Goal: Transaction & Acquisition: Purchase product/service

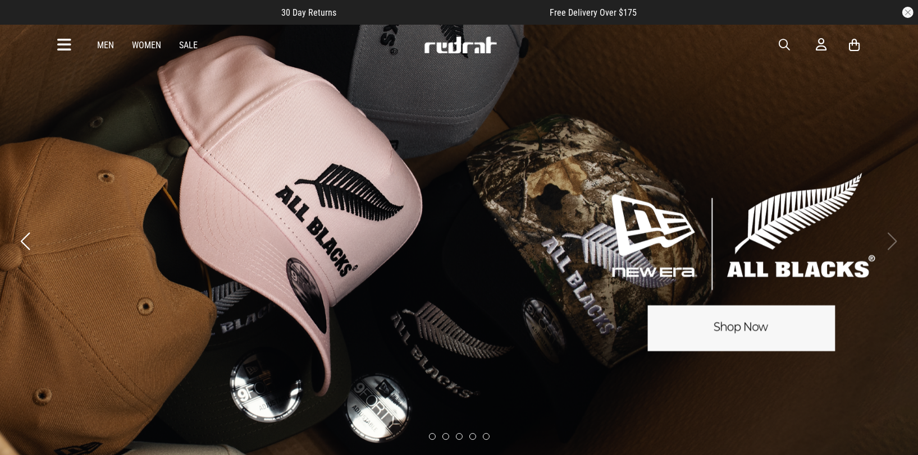
click at [145, 45] on link "Women" at bounding box center [146, 45] width 29 height 11
click at [107, 43] on link "Men" at bounding box center [106, 45] width 17 height 11
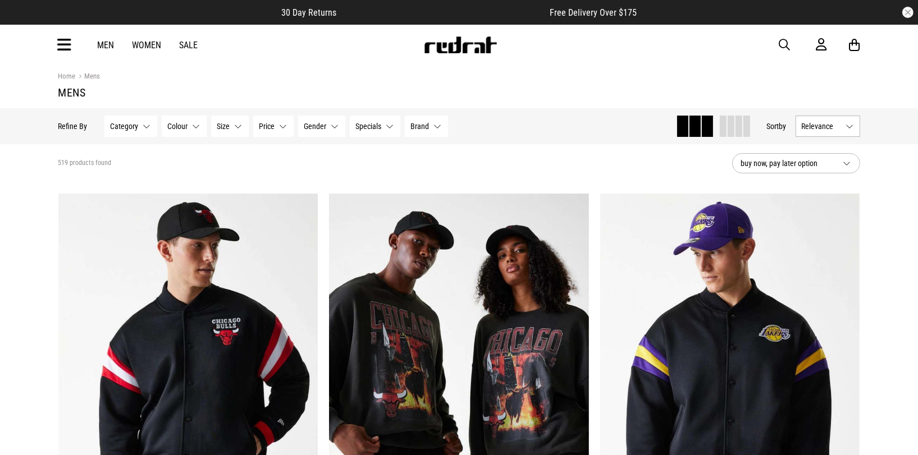
scroll to position [11, 0]
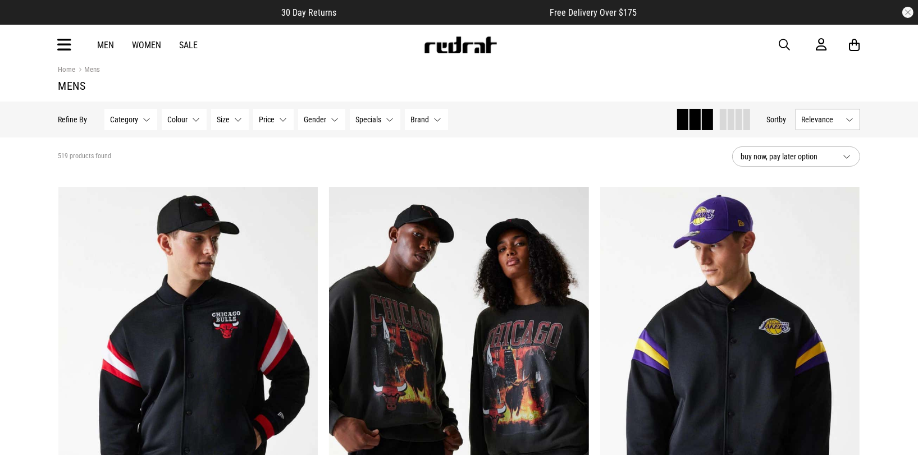
click at [735, 122] on span at bounding box center [738, 119] width 7 height 21
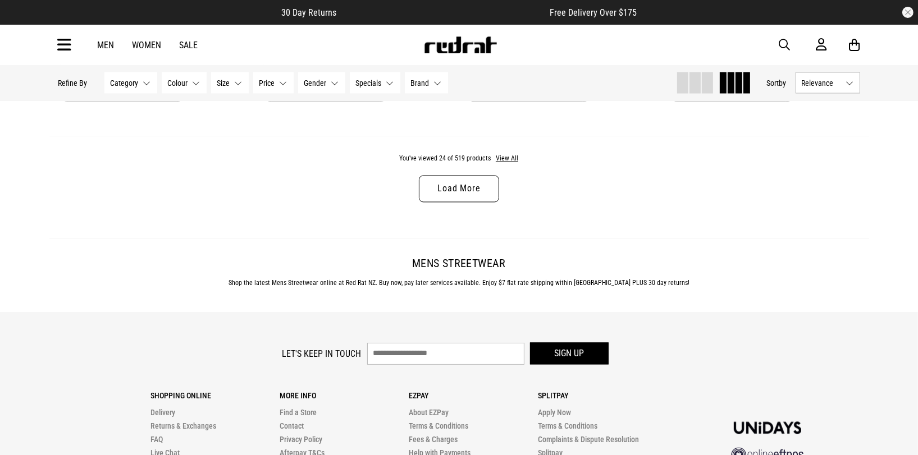
scroll to position [2180, 0]
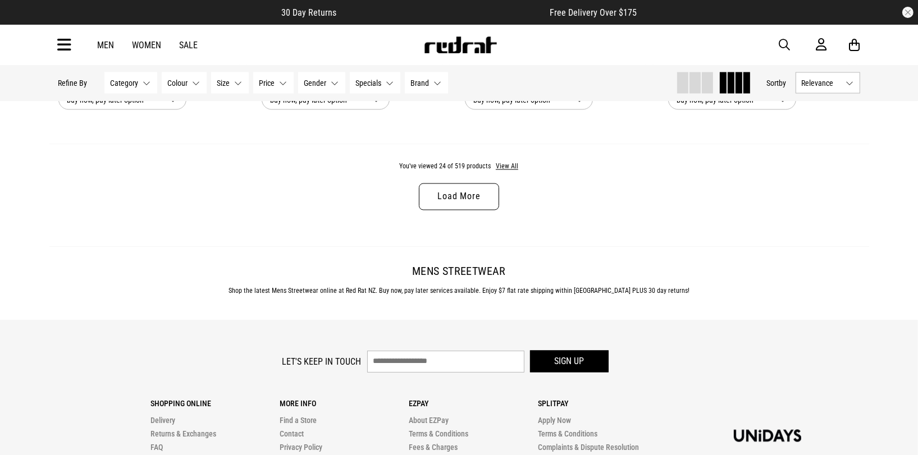
click at [146, 84] on button "Category None selected" at bounding box center [130, 82] width 53 height 21
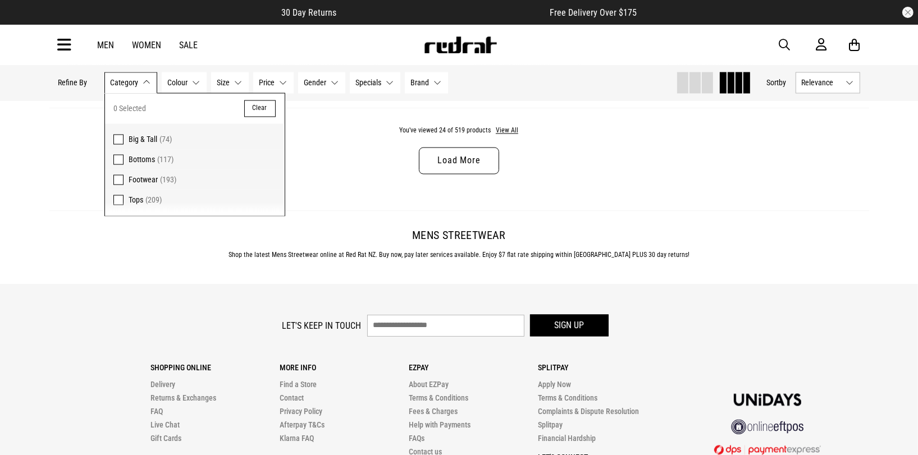
scroll to position [2216, 0]
click at [113, 181] on span at bounding box center [118, 180] width 10 height 10
click at [336, 180] on div "You've viewed 24 of 193 products View All Load More" at bounding box center [459, 159] width 820 height 103
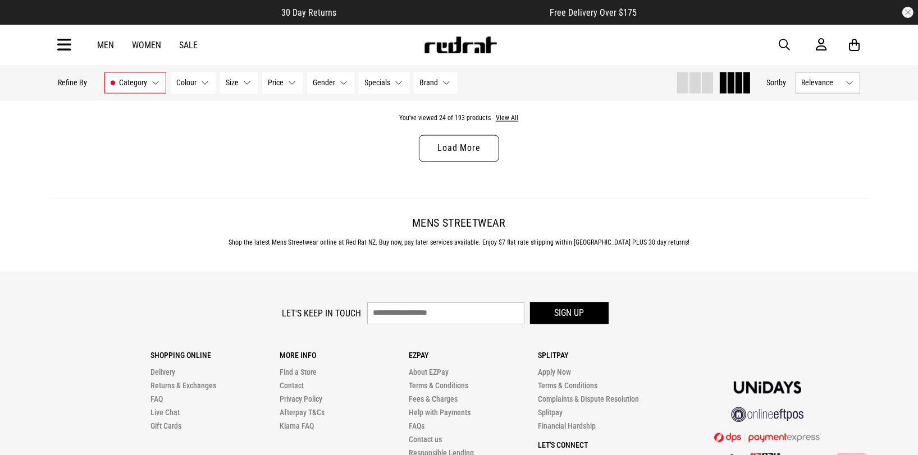
scroll to position [2213, 0]
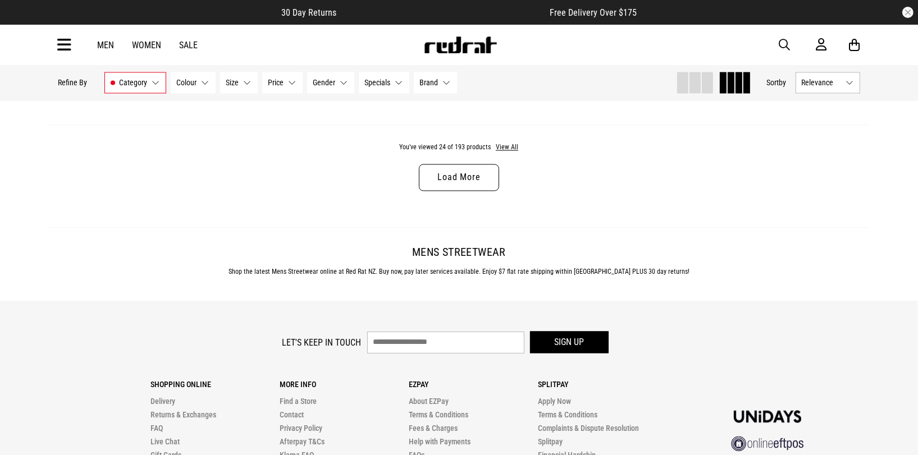
click at [816, 84] on span "Relevance" at bounding box center [822, 83] width 40 height 9
click at [825, 161] on li "Price (Highest)" at bounding box center [827, 166] width 63 height 21
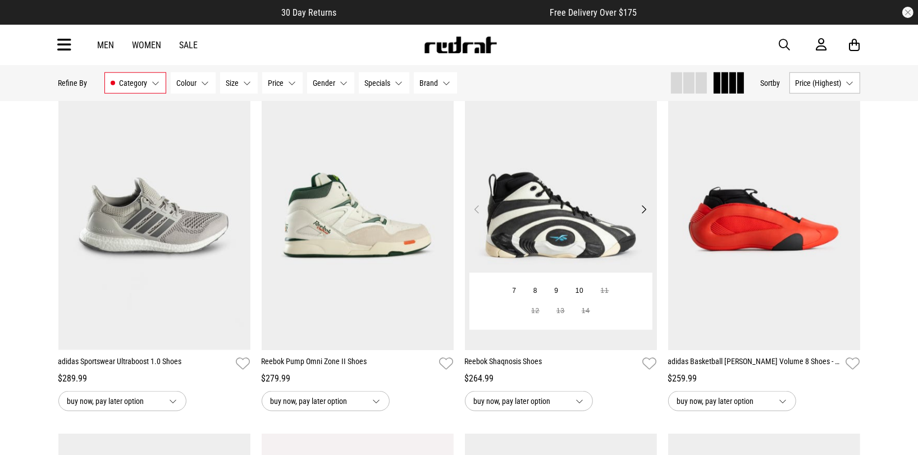
click at [642, 206] on button "Next" at bounding box center [644, 209] width 14 height 13
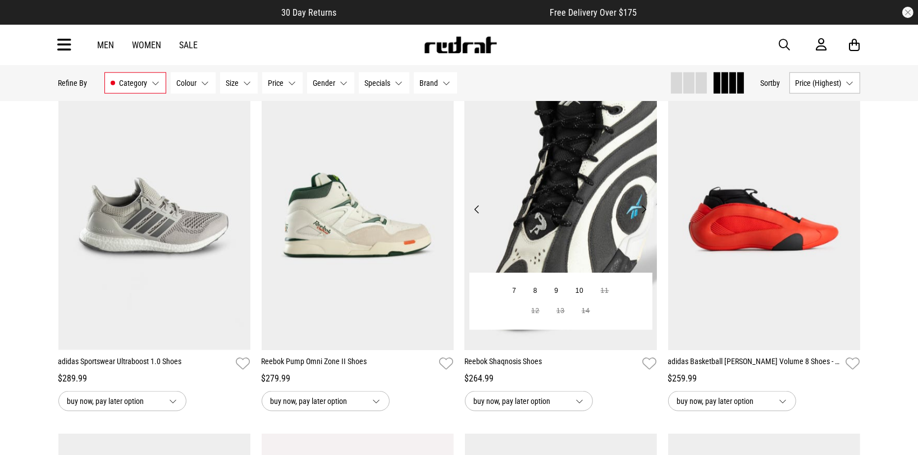
click at [646, 208] on button "Next" at bounding box center [644, 209] width 14 height 13
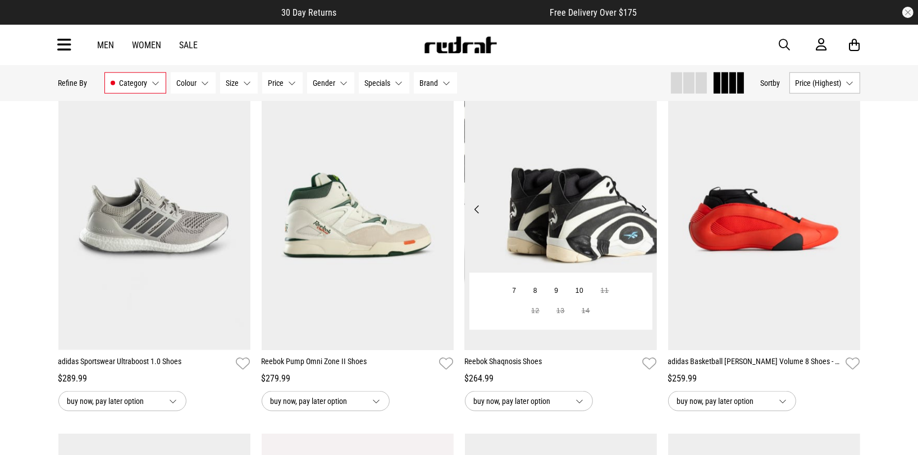
click at [646, 208] on button "Next" at bounding box center [644, 209] width 14 height 13
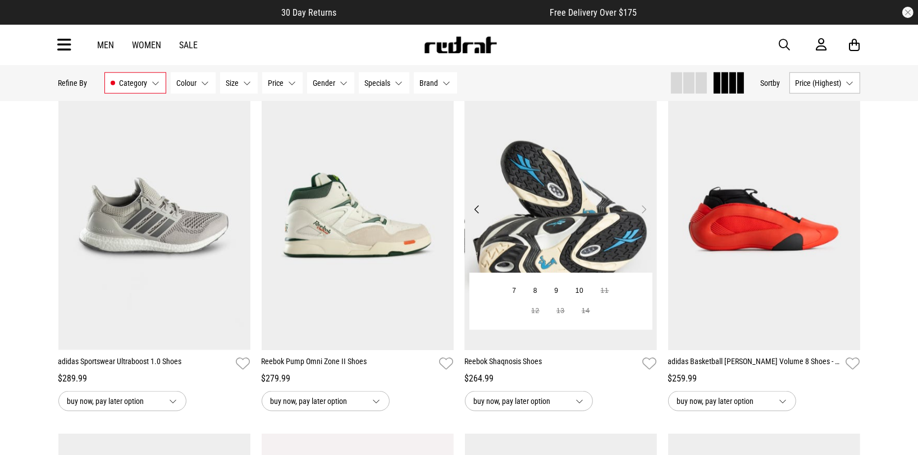
click at [646, 208] on button "Next" at bounding box center [644, 209] width 14 height 13
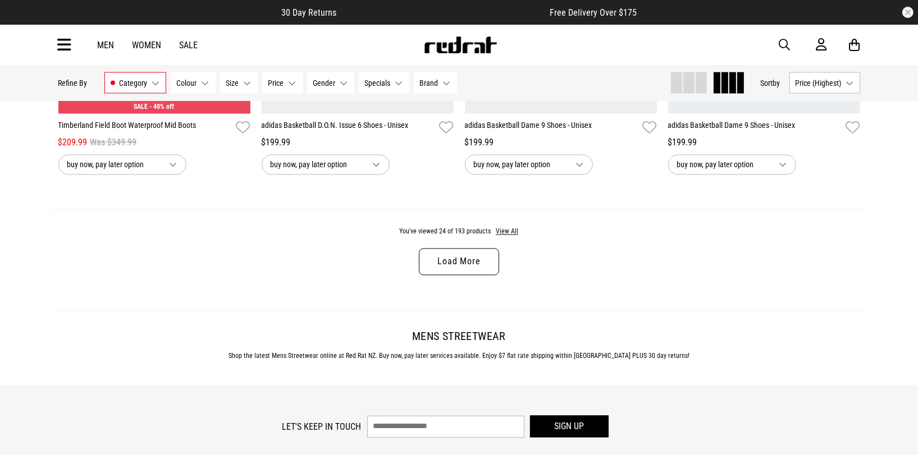
scroll to position [2153, 0]
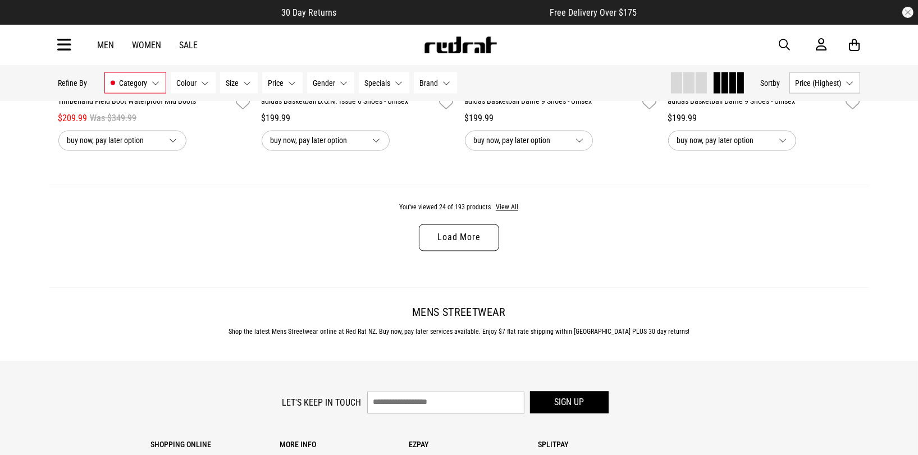
click at [470, 233] on link "Load More" at bounding box center [459, 238] width 80 height 27
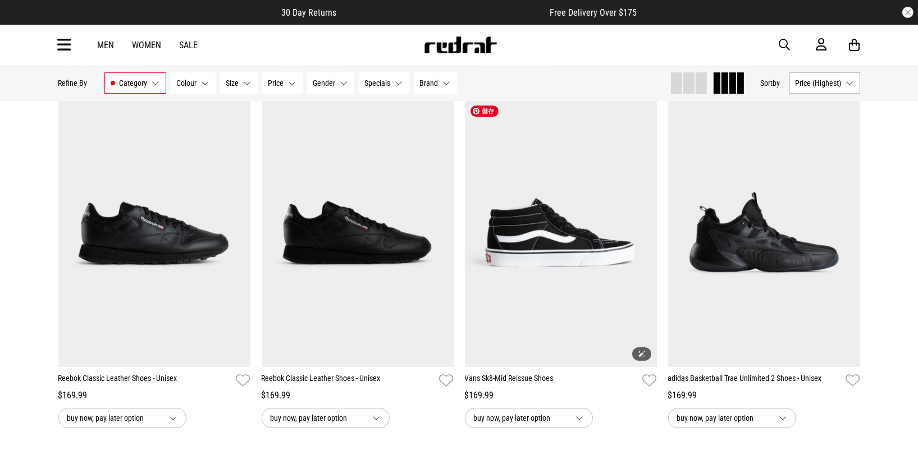
scroll to position [3993, 0]
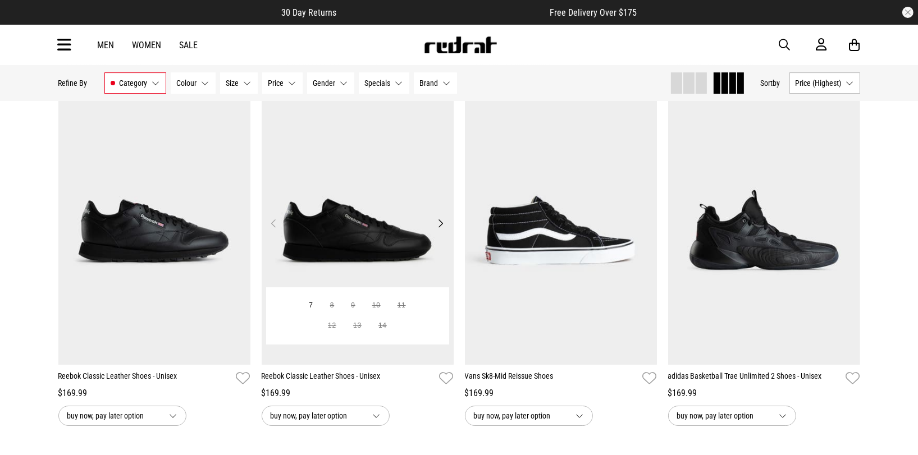
click at [442, 226] on button "Next" at bounding box center [441, 223] width 14 height 13
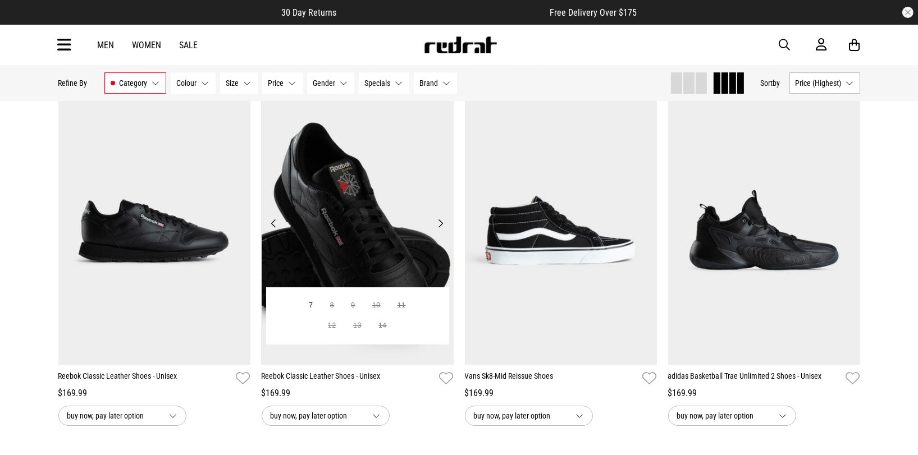
click at [442, 226] on button "Next" at bounding box center [441, 223] width 14 height 13
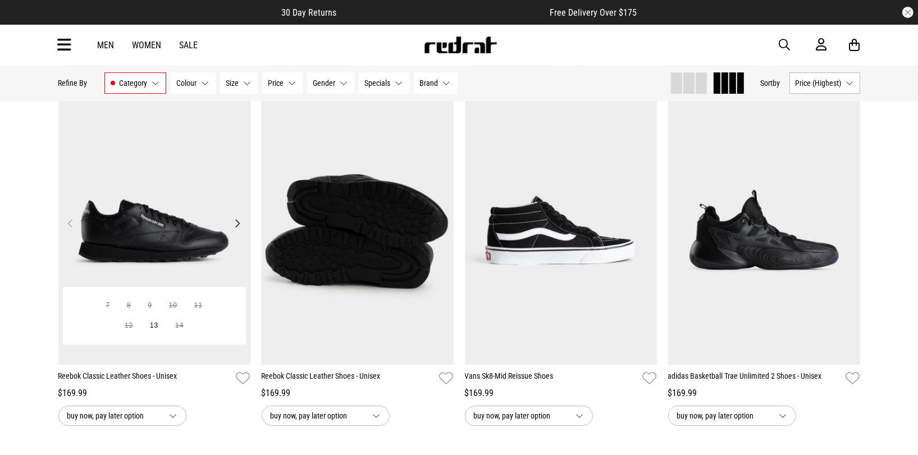
click at [239, 221] on button "Next" at bounding box center [238, 223] width 14 height 13
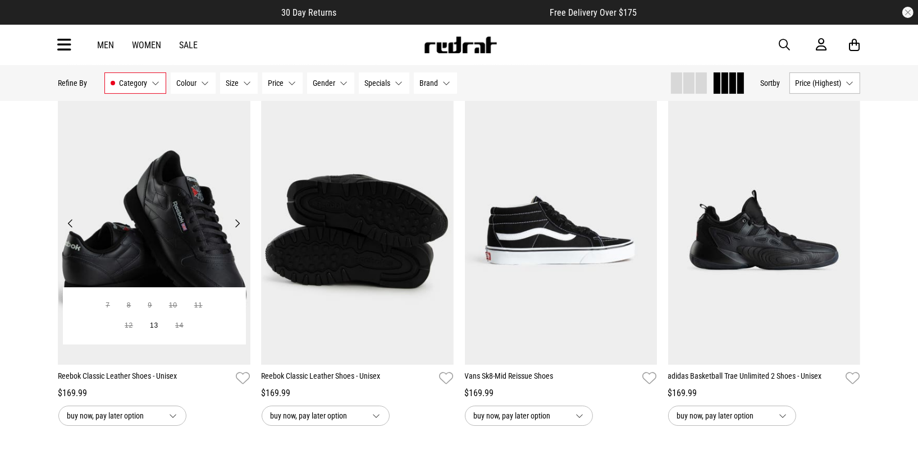
click at [239, 221] on button "Next" at bounding box center [238, 223] width 14 height 13
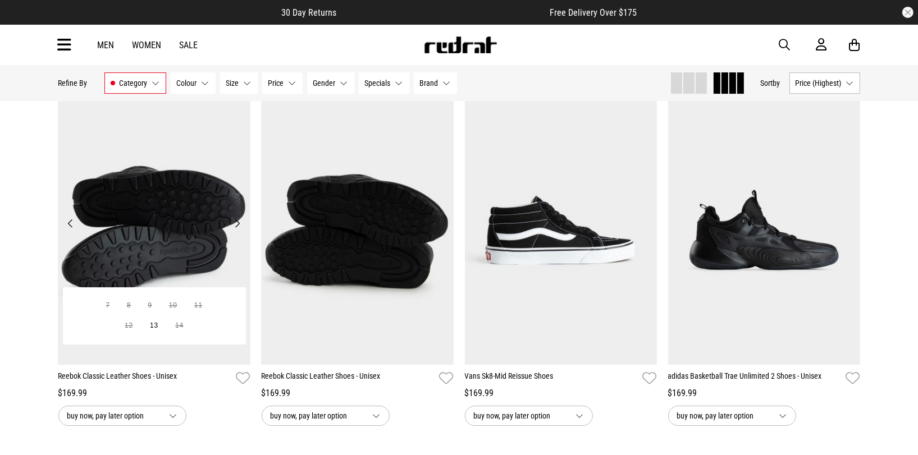
click at [239, 221] on button "Next" at bounding box center [238, 223] width 14 height 13
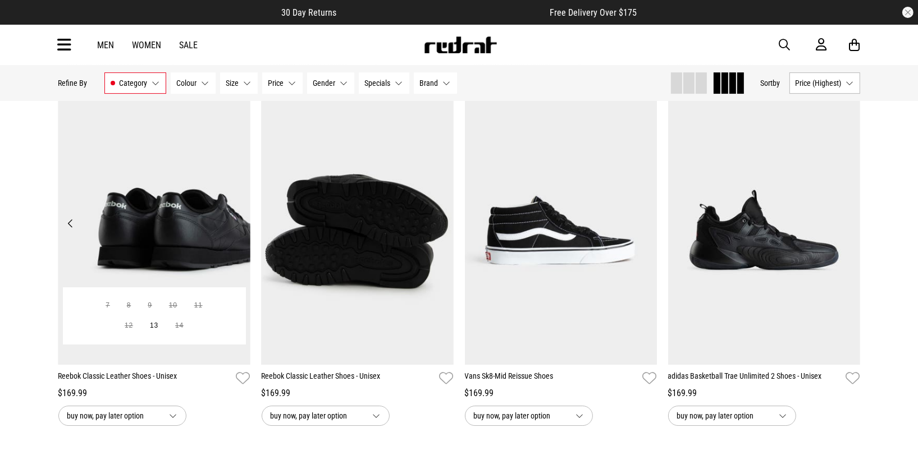
click at [239, 221] on button "Next" at bounding box center [238, 223] width 14 height 13
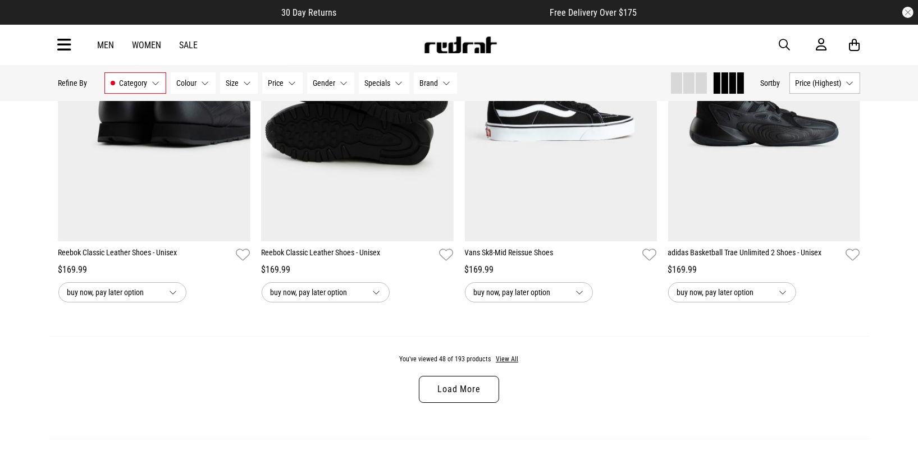
scroll to position [4123, 0]
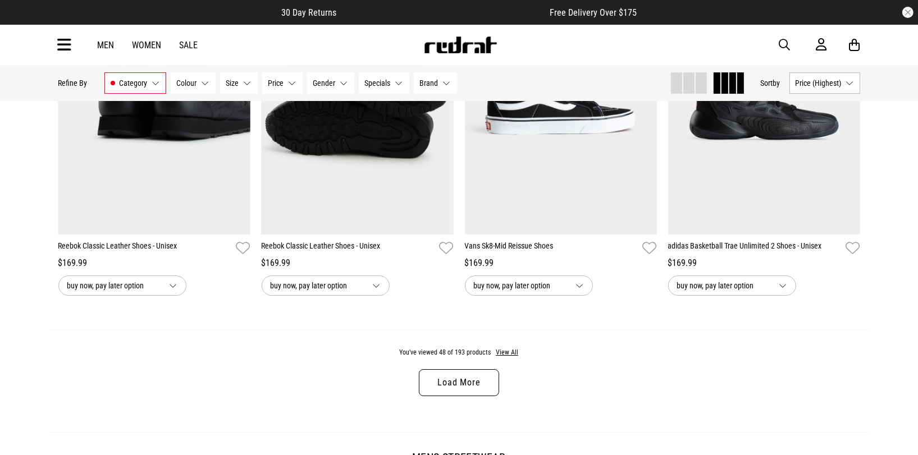
click at [475, 382] on link "Load More" at bounding box center [459, 382] width 80 height 27
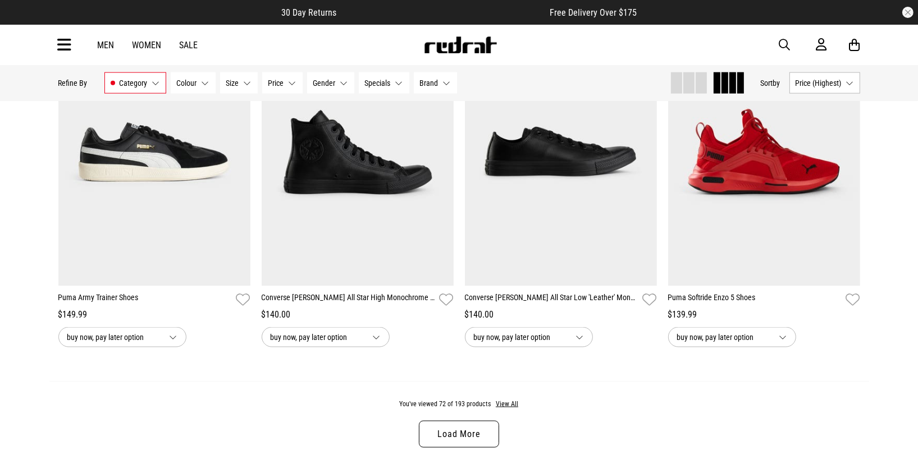
scroll to position [6188, 0]
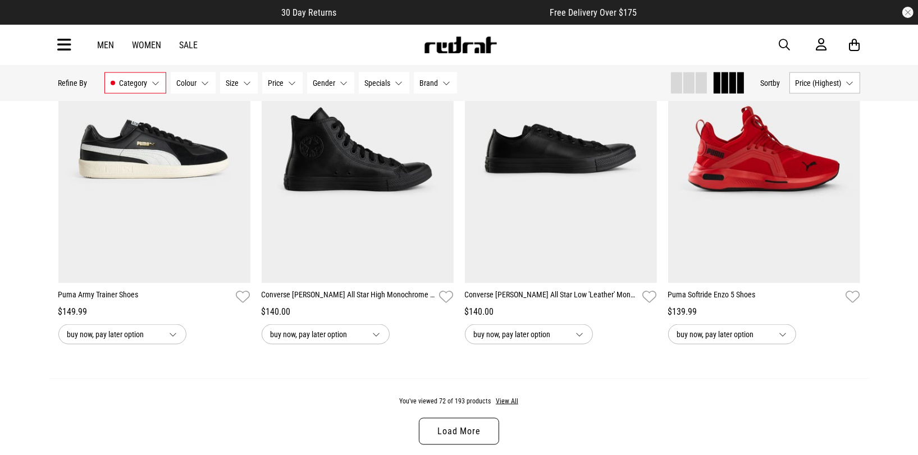
click at [477, 429] on link "Load More" at bounding box center [459, 431] width 80 height 27
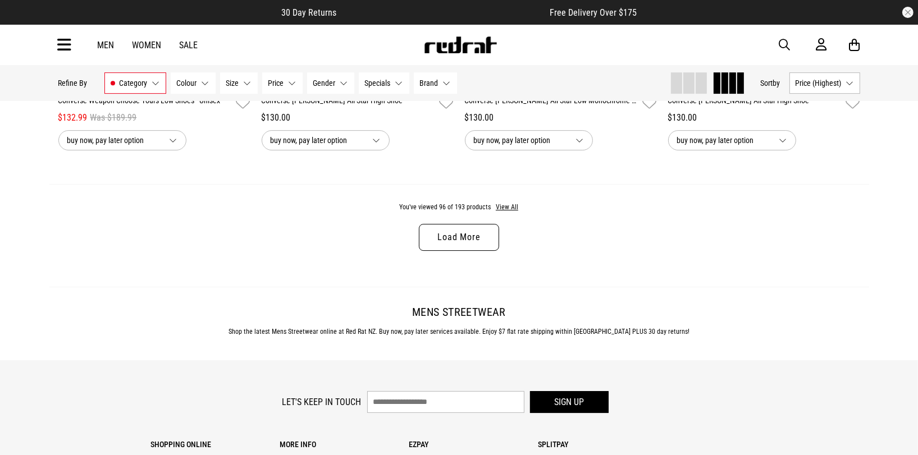
scroll to position [8511, 0]
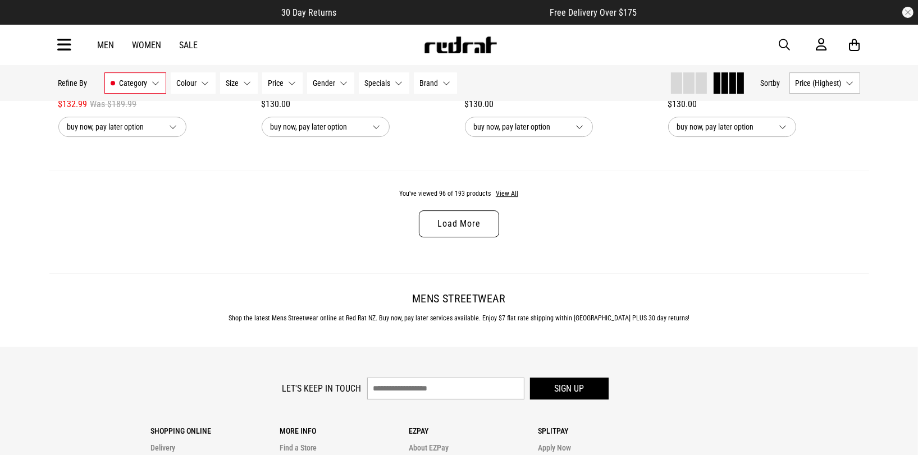
click at [470, 226] on link "Load More" at bounding box center [459, 224] width 80 height 27
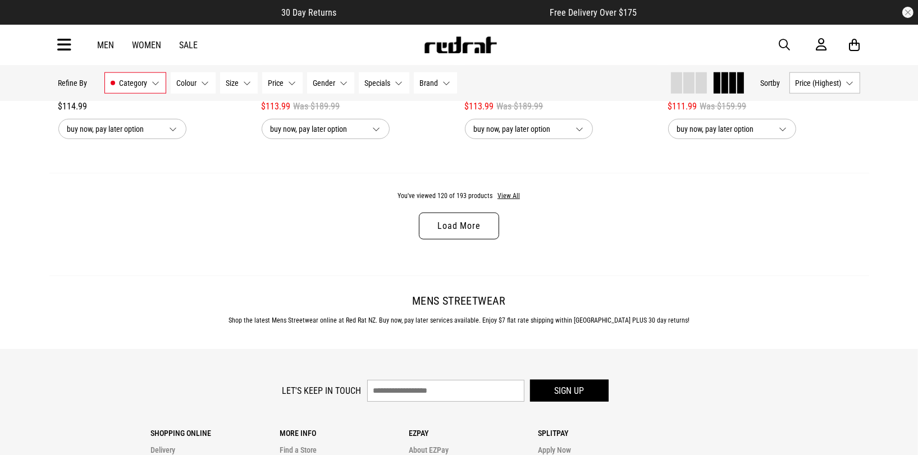
scroll to position [10629, 0]
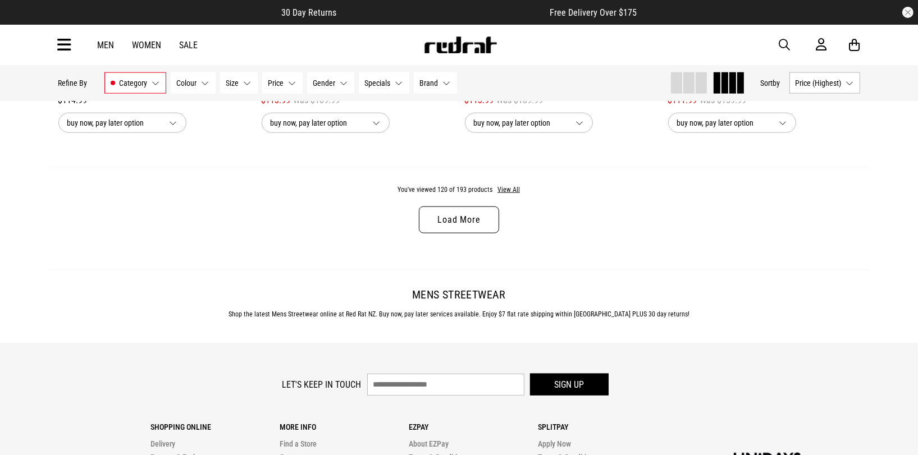
click at [463, 230] on link "Load More" at bounding box center [459, 220] width 80 height 27
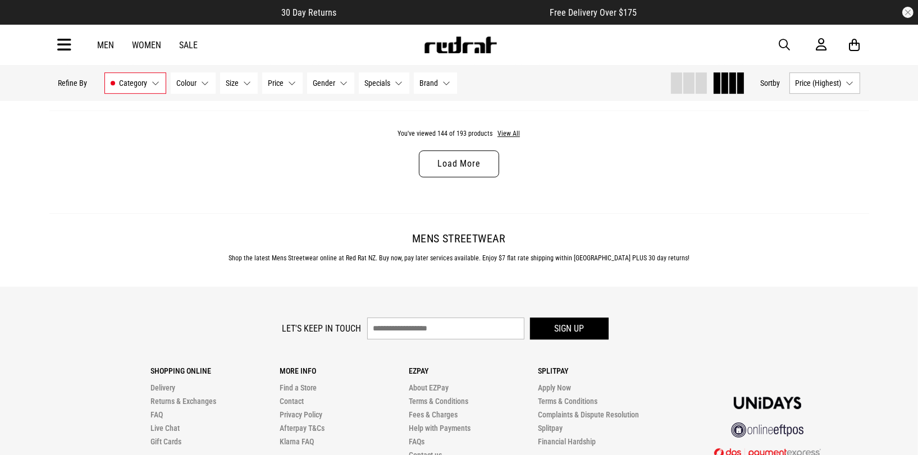
scroll to position [12797, 0]
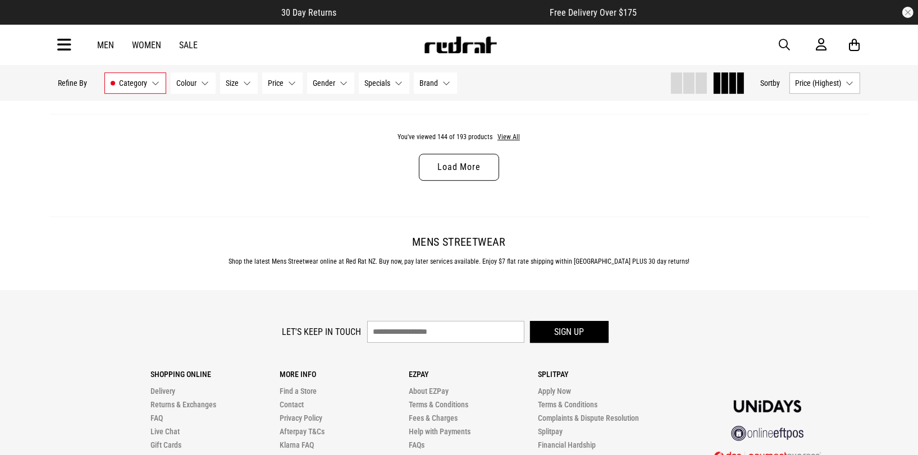
click at [474, 175] on link "Load More" at bounding box center [459, 167] width 80 height 27
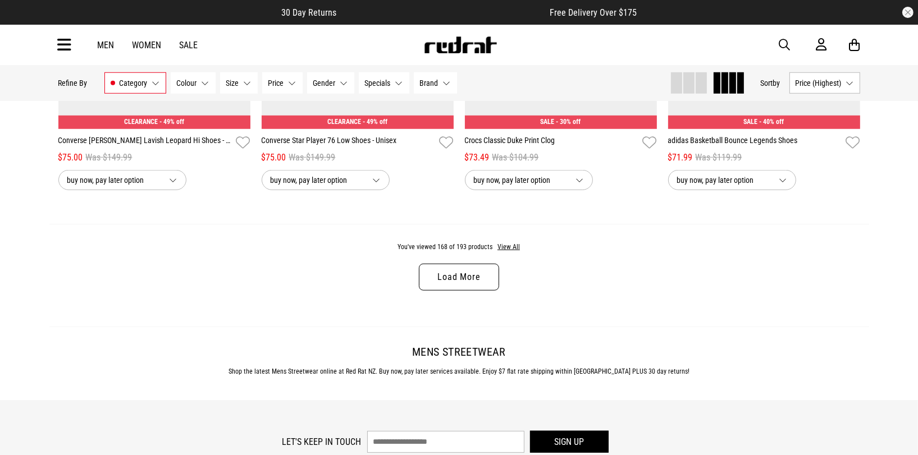
scroll to position [14793, 0]
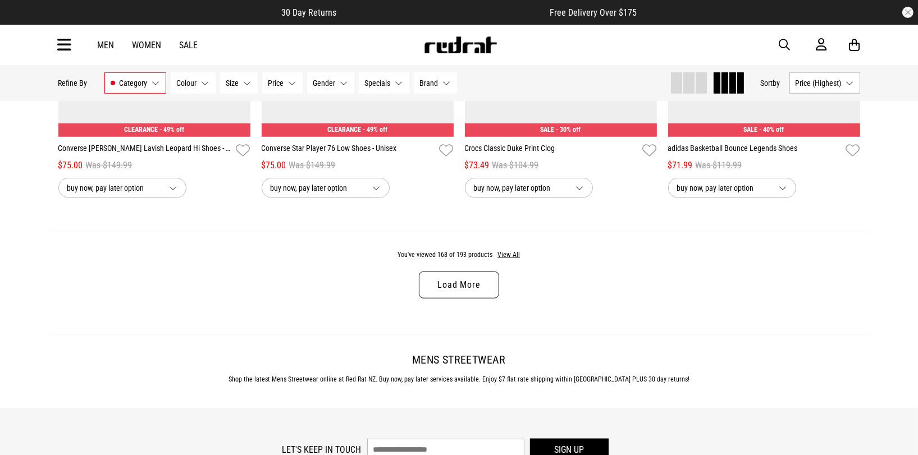
click at [469, 294] on link "Load More" at bounding box center [459, 285] width 80 height 27
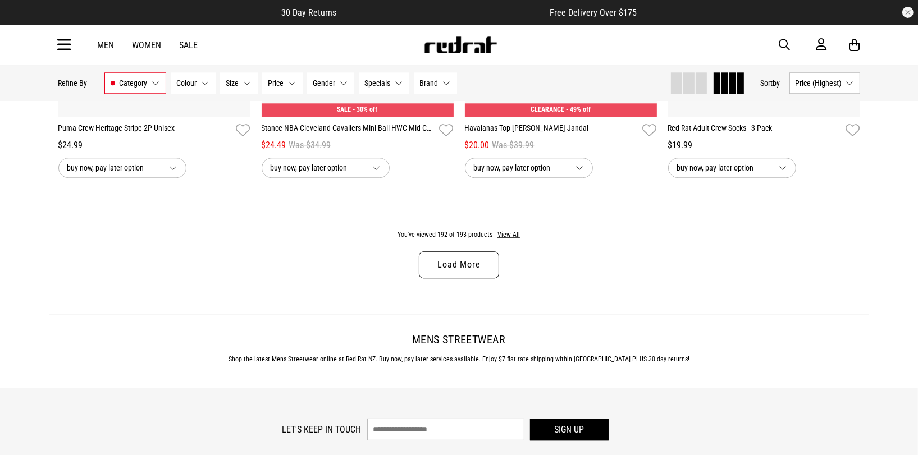
scroll to position [17089, 0]
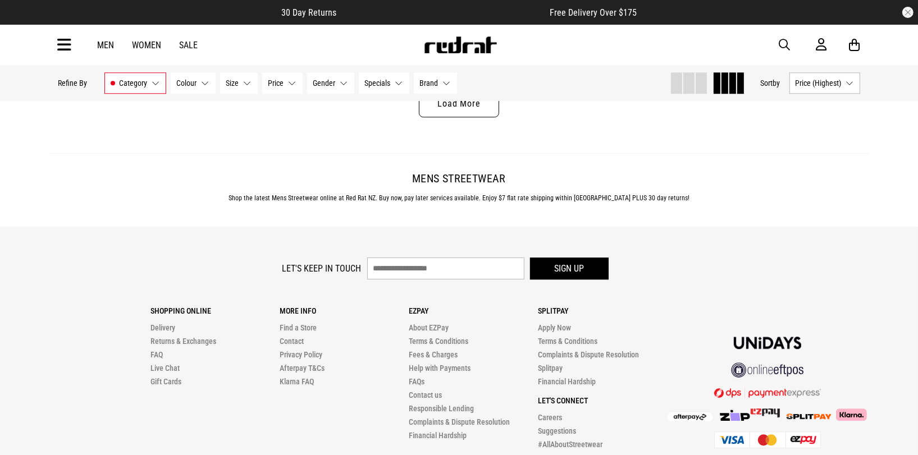
click at [158, 85] on button "Category Footwear" at bounding box center [135, 82] width 62 height 21
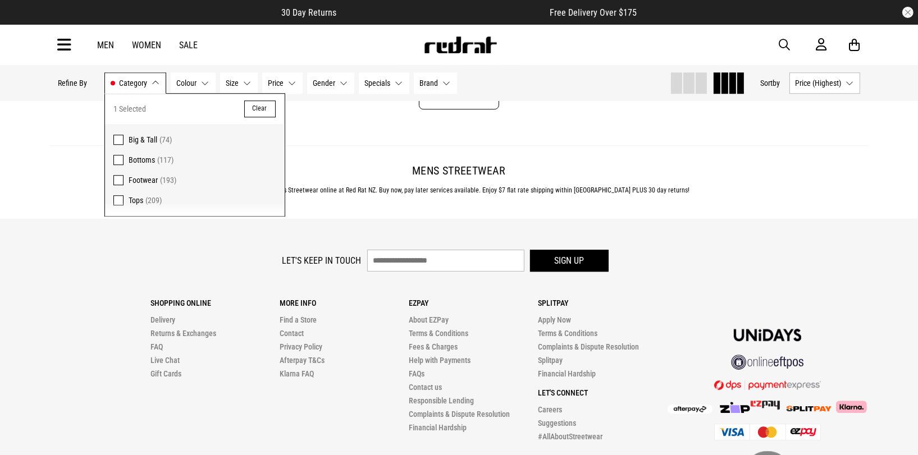
scroll to position [17101, 0]
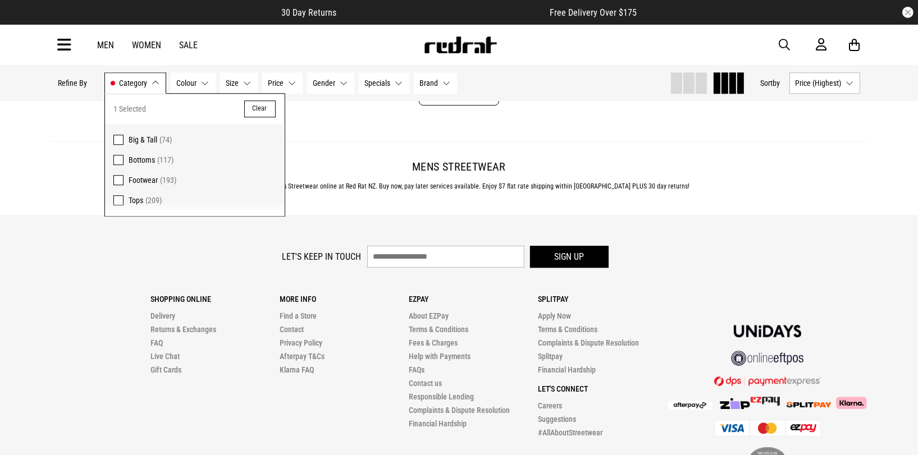
click at [118, 180] on span at bounding box center [118, 180] width 10 height 10
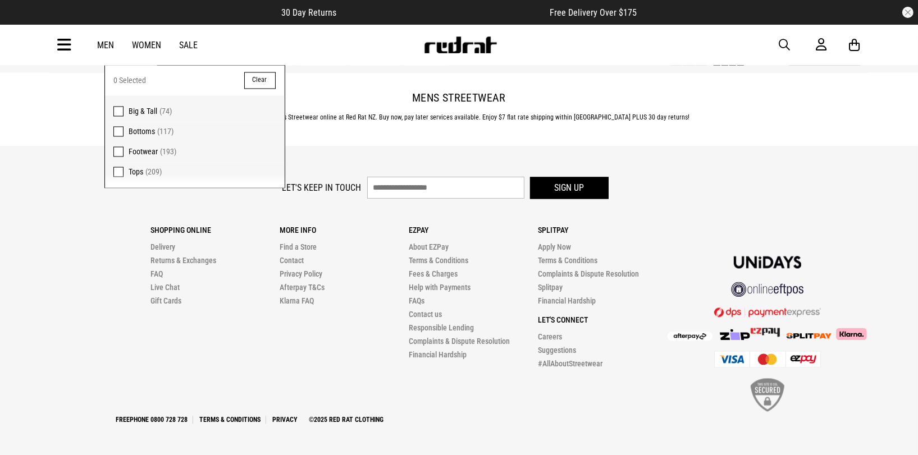
scroll to position [2355, 0]
click at [119, 138] on label "Bottoms (117)" at bounding box center [195, 131] width 180 height 20
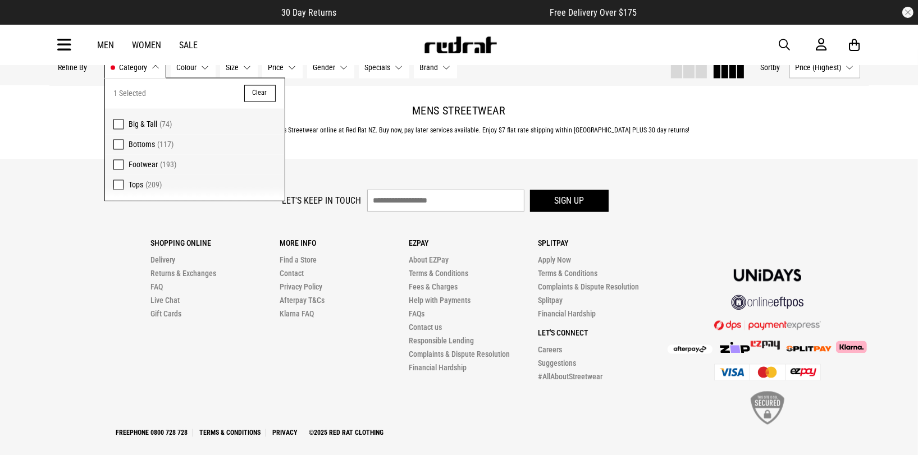
scroll to position [2369, 0]
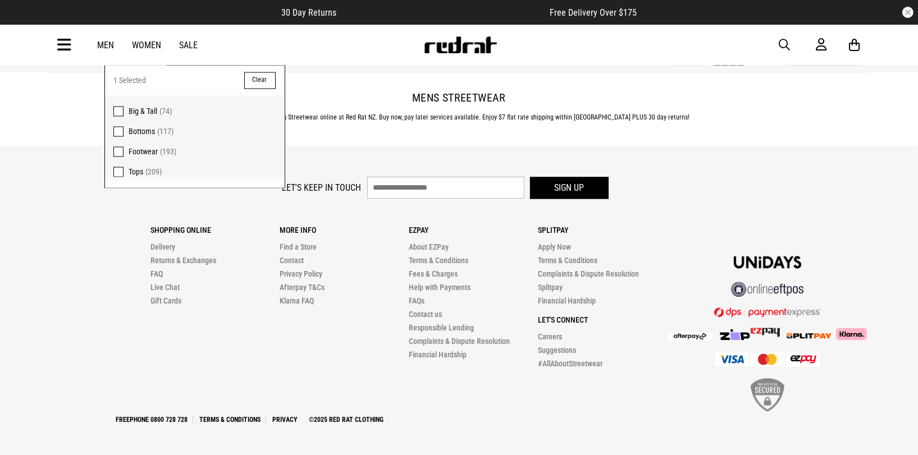
click at [115, 130] on span at bounding box center [118, 131] width 10 height 10
click at [116, 112] on span at bounding box center [118, 111] width 10 height 10
click at [816, 170] on footer "Let's keep in touch Sign up Shopping Online Delivery Returns & Exchanges FAQ Li…" at bounding box center [459, 300] width 918 height 309
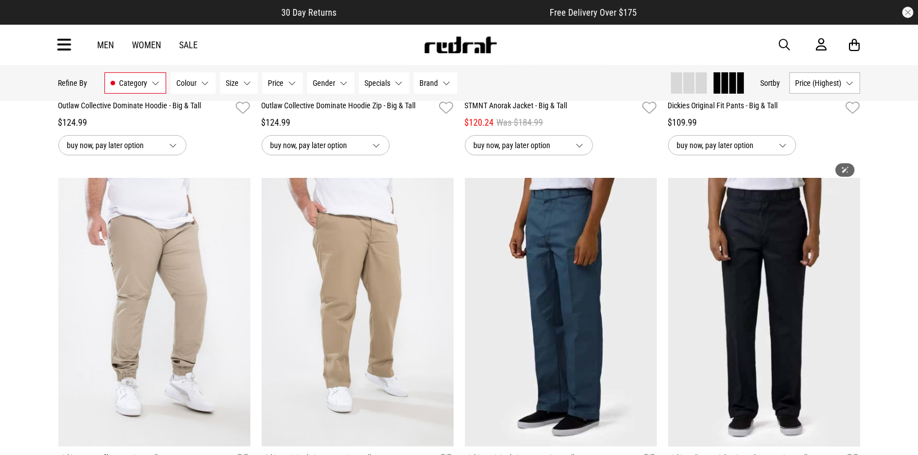
scroll to position [0, 0]
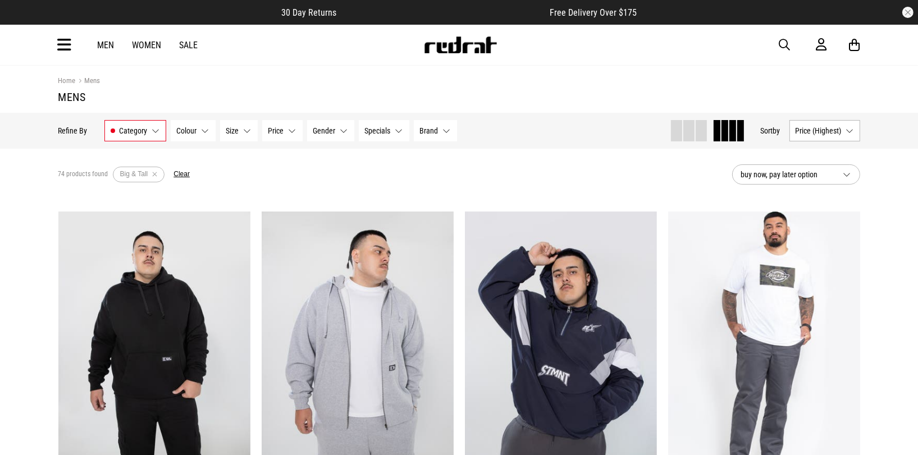
click at [189, 45] on link "Sale" at bounding box center [189, 45] width 19 height 11
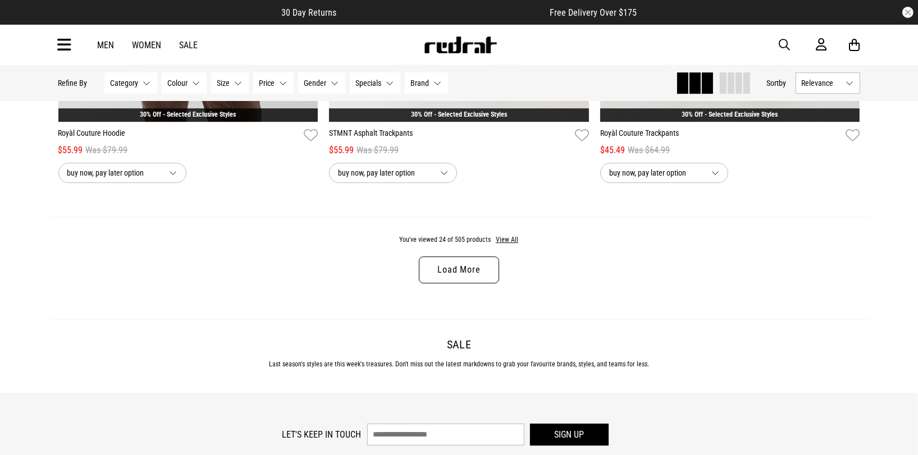
scroll to position [3572, 0]
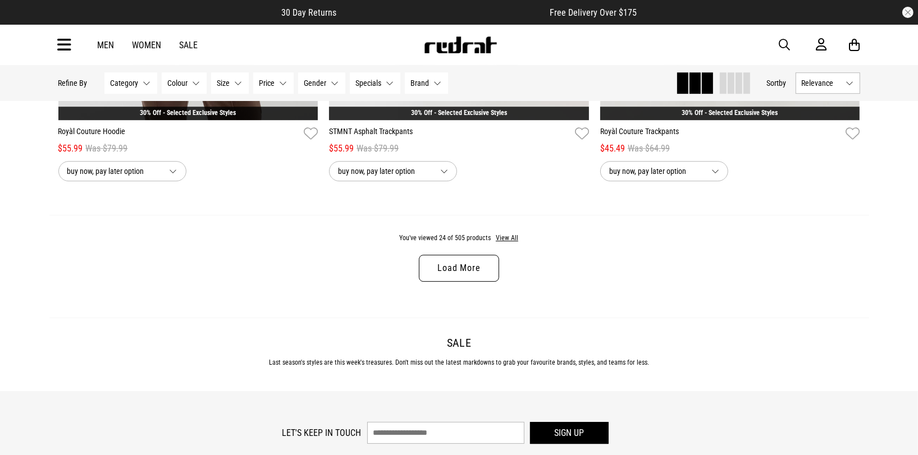
click at [487, 269] on link "Load More" at bounding box center [459, 268] width 80 height 27
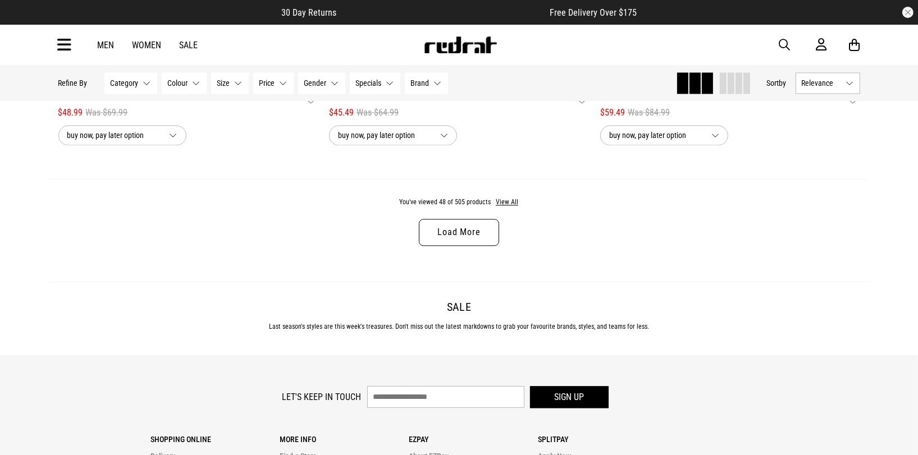
scroll to position [7246, 0]
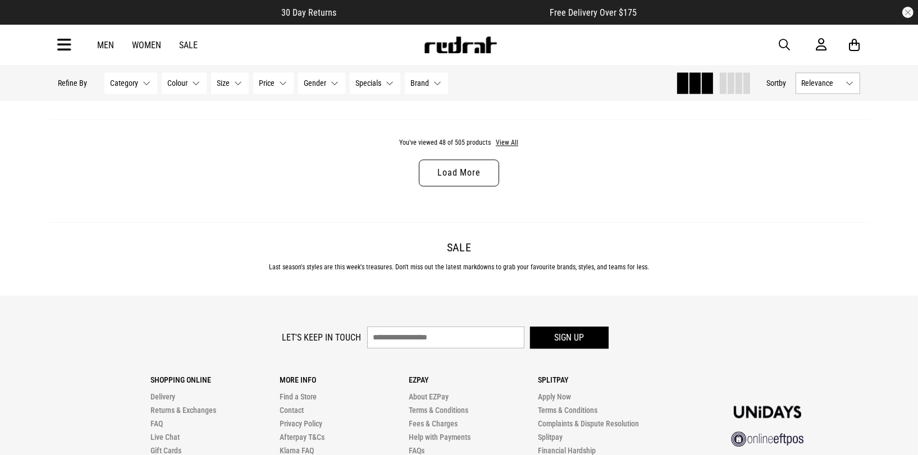
click at [466, 183] on link "Load More" at bounding box center [459, 172] width 80 height 27
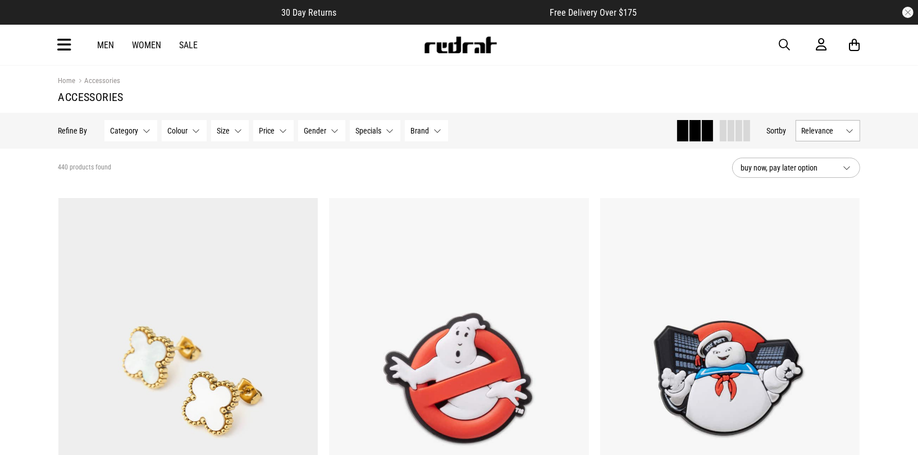
click at [728, 127] on span at bounding box center [731, 130] width 7 height 21
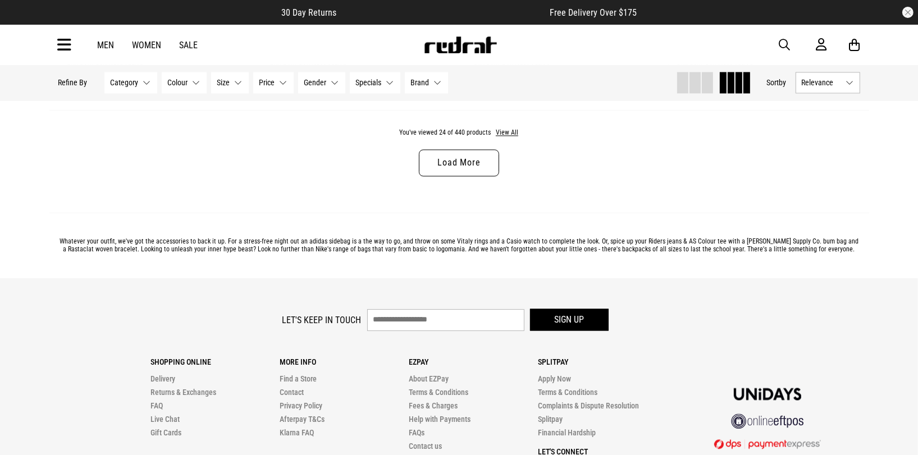
scroll to position [2212, 0]
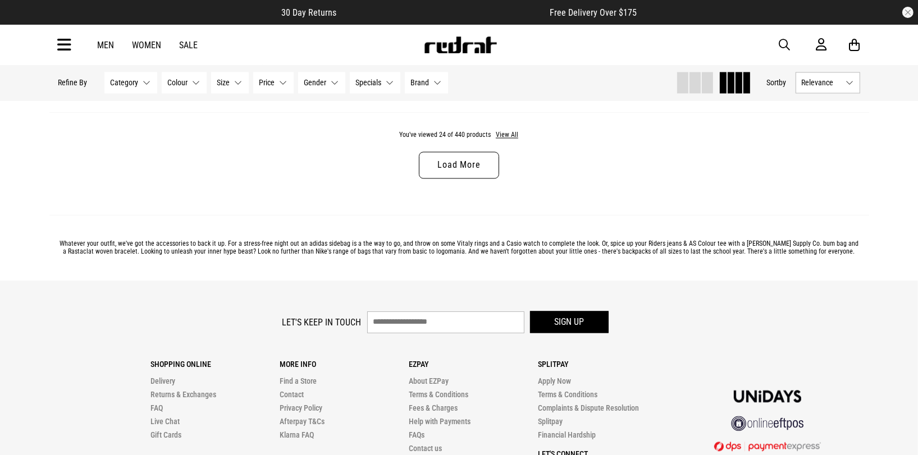
click at [820, 79] on span "Relevance" at bounding box center [822, 83] width 40 height 9
click at [824, 161] on li "Price (Highest)" at bounding box center [827, 166] width 63 height 21
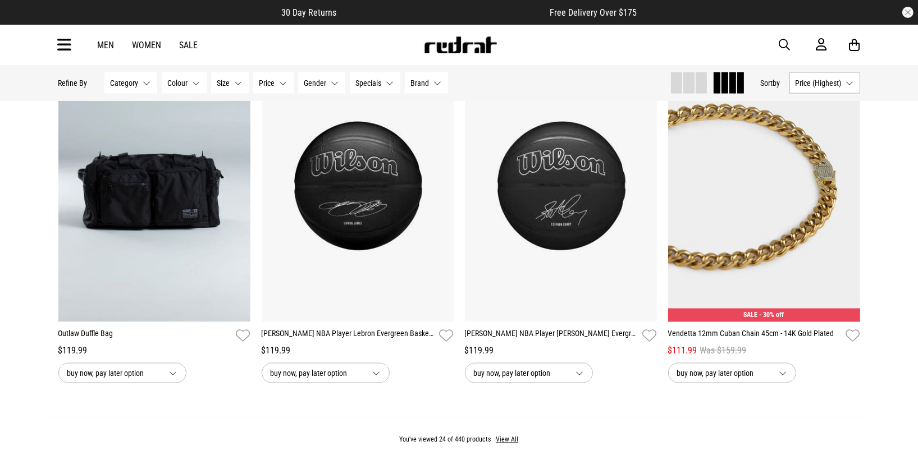
scroll to position [1913, 0]
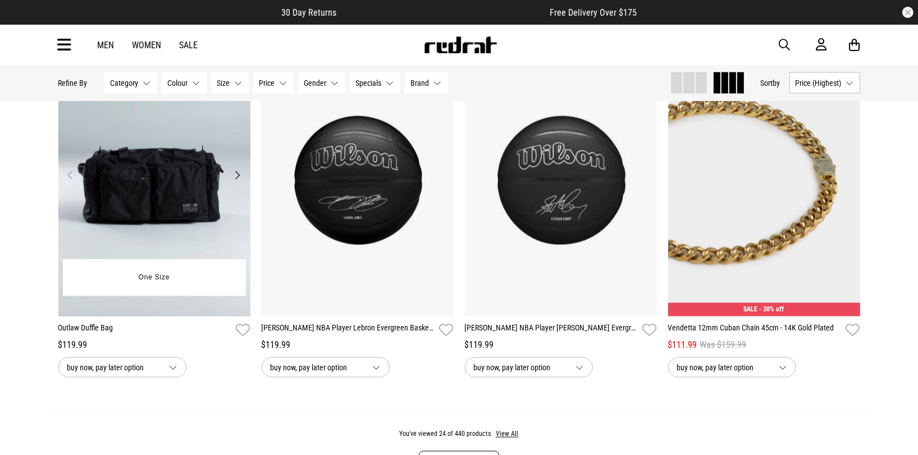
click at [240, 172] on button "Next" at bounding box center [238, 174] width 14 height 13
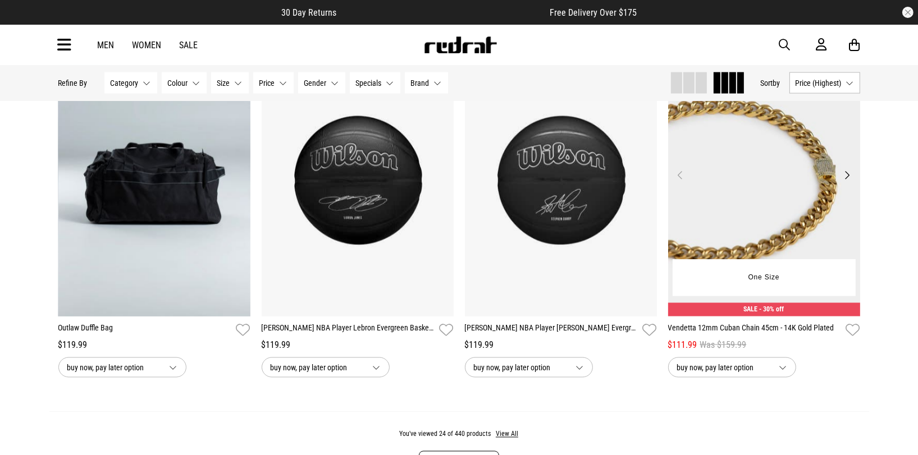
click at [848, 173] on button "Next" at bounding box center [847, 174] width 14 height 13
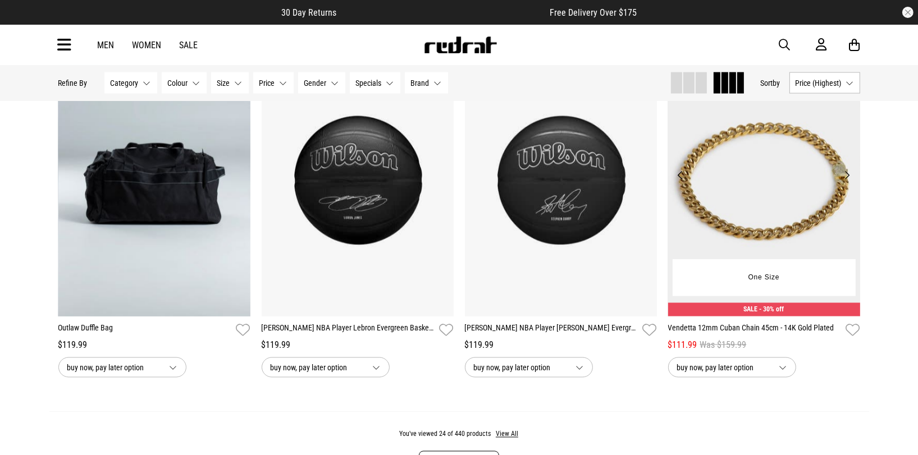
click at [848, 173] on button "Next" at bounding box center [847, 174] width 14 height 13
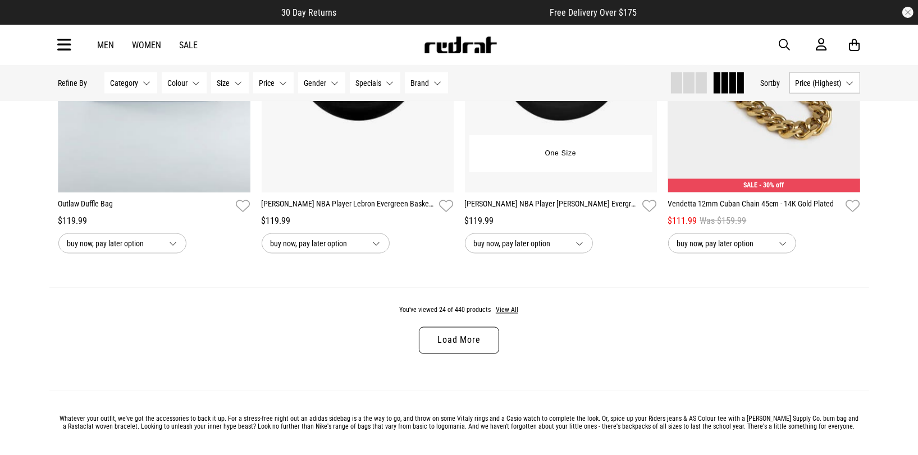
scroll to position [2066, 0]
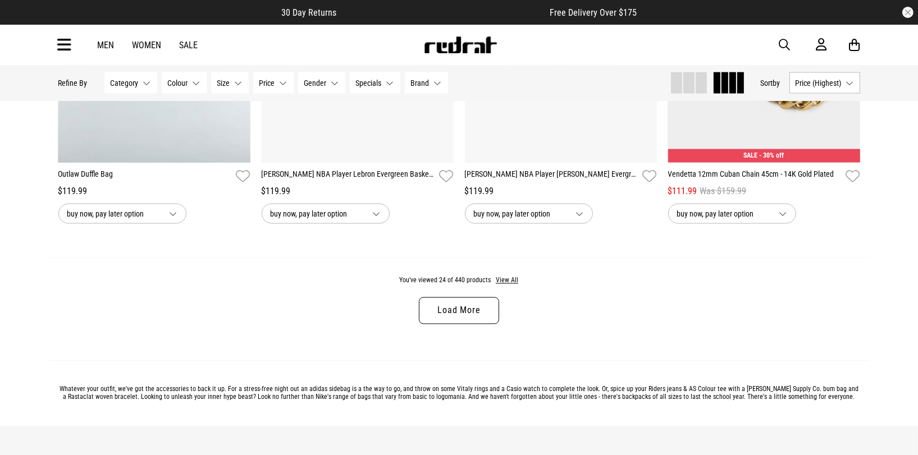
click at [461, 308] on link "Load More" at bounding box center [459, 311] width 80 height 27
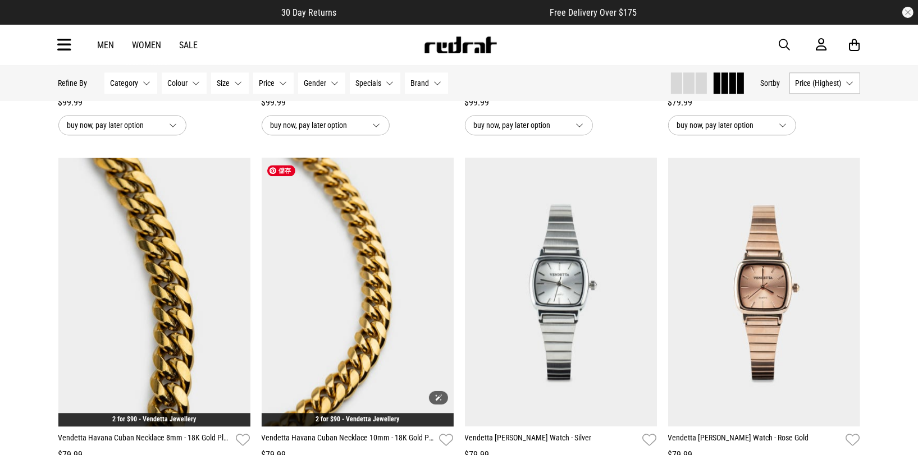
scroll to position [2896, 0]
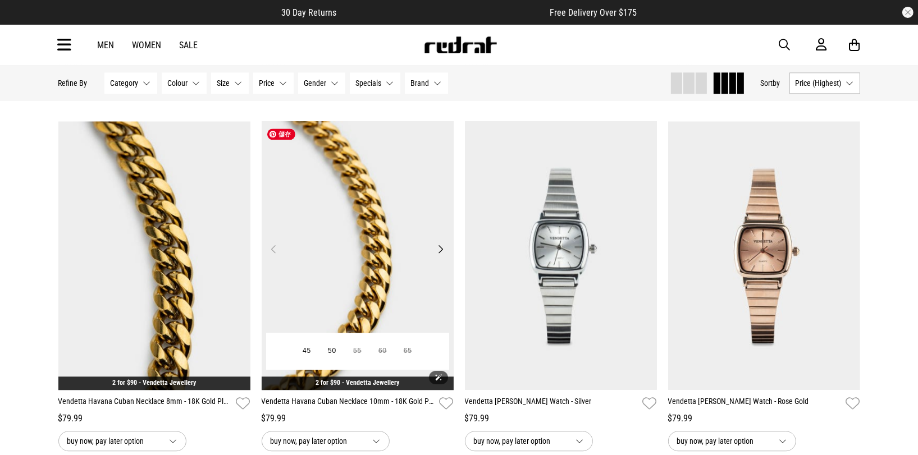
click at [438, 243] on img at bounding box center [358, 255] width 192 height 269
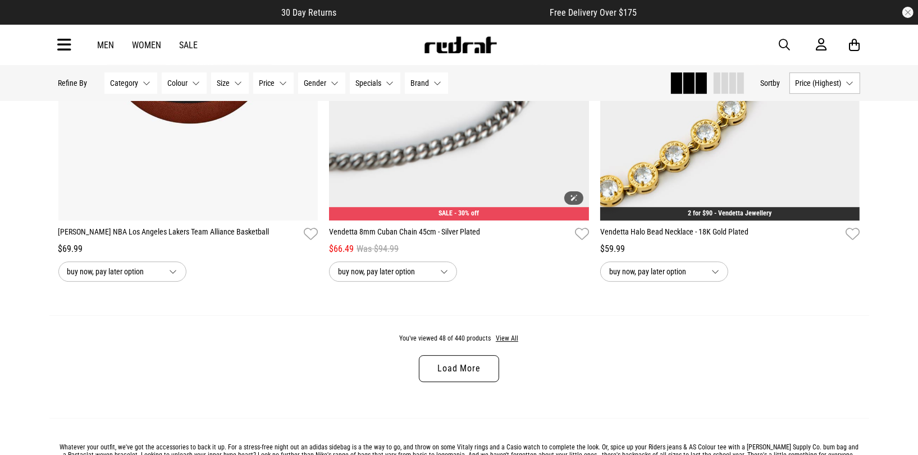
scroll to position [3573, 0]
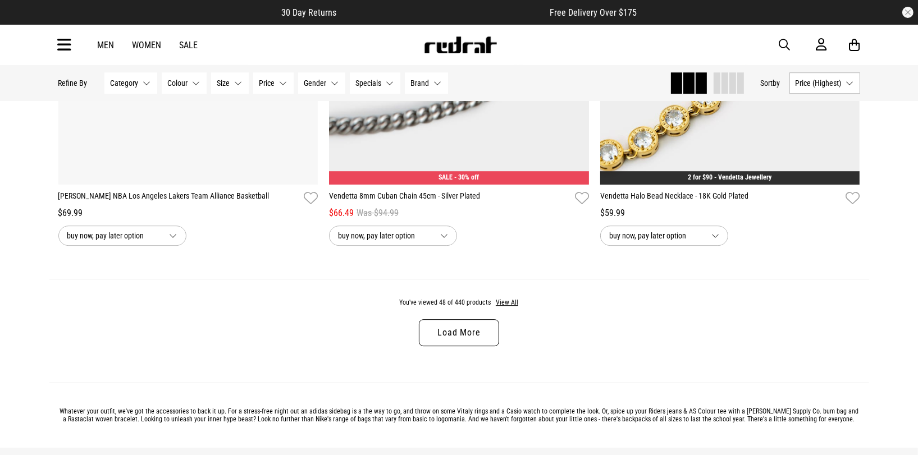
click at [461, 330] on link "Load More" at bounding box center [459, 332] width 80 height 27
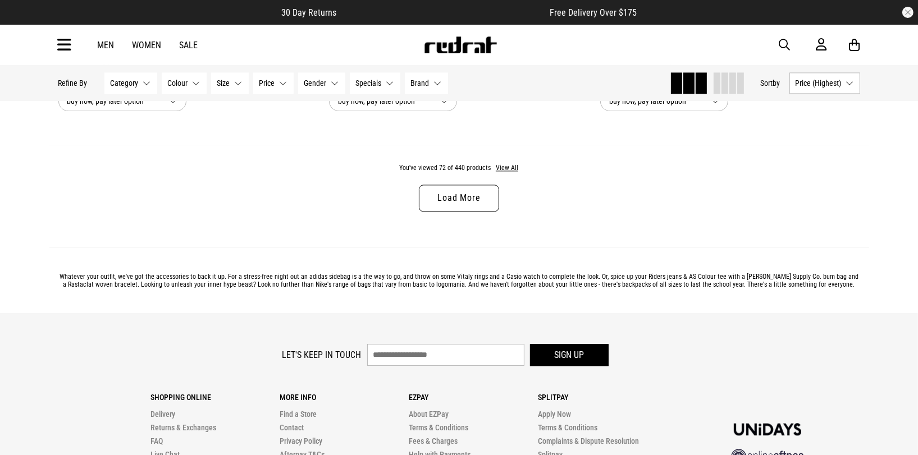
scroll to position [7239, 0]
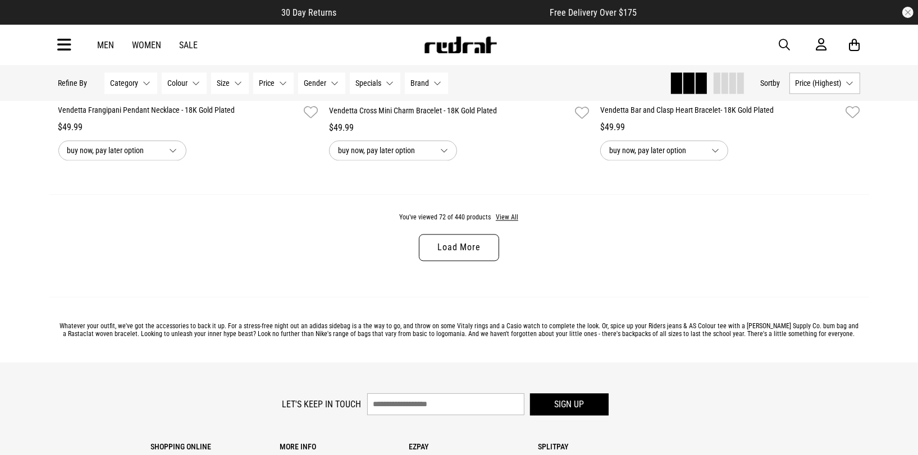
click at [465, 256] on link "Load More" at bounding box center [459, 247] width 80 height 27
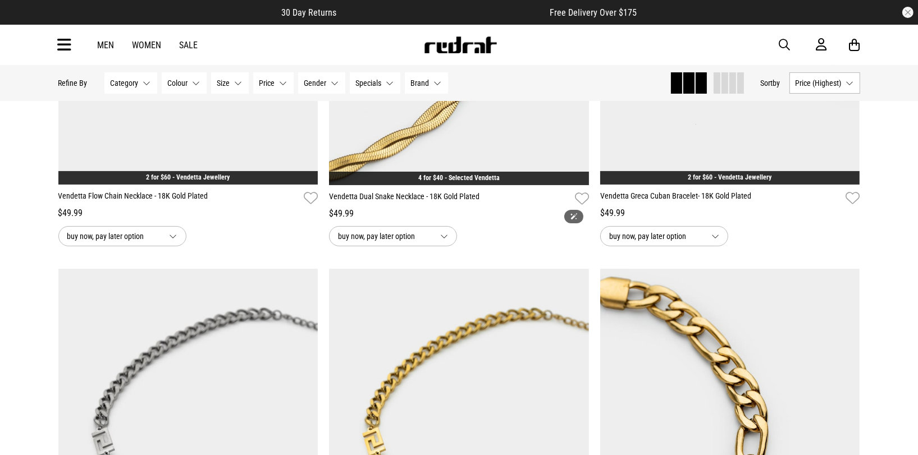
scroll to position [9422, 0]
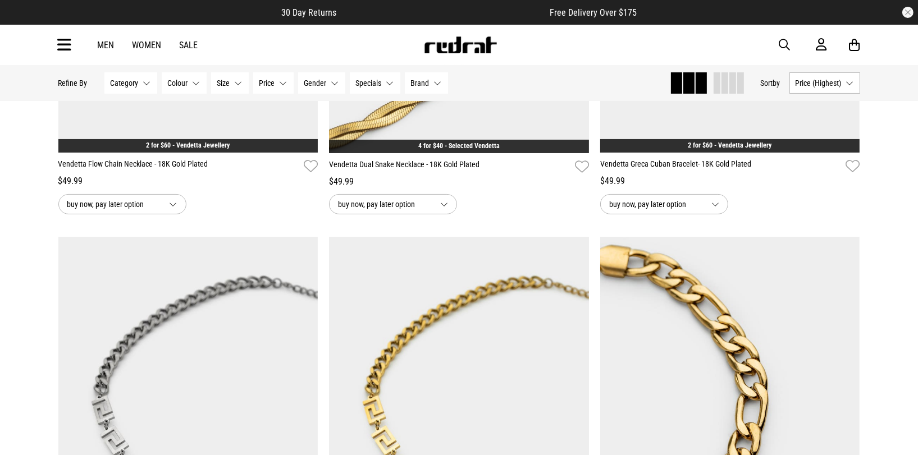
click at [437, 82] on button "Brand None selected" at bounding box center [426, 82] width 43 height 21
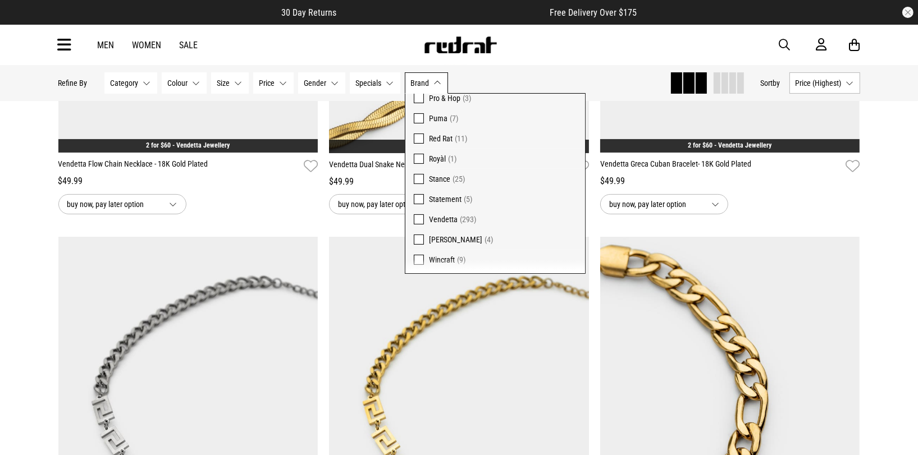
scroll to position [205, 0]
click at [566, 73] on div "Hide Refine s Refine By Filters Category None selected Category 0 Selected Clea…" at bounding box center [359, 83] width 602 height 25
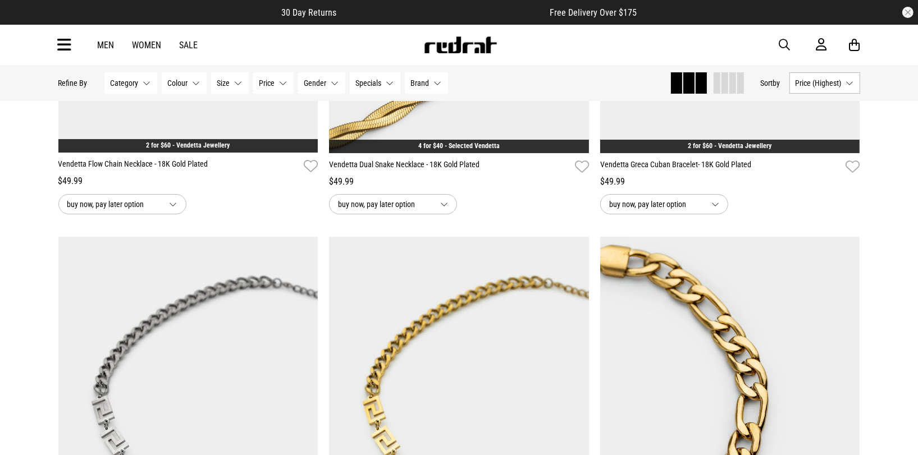
click at [142, 81] on button "Category None selected" at bounding box center [130, 82] width 53 height 21
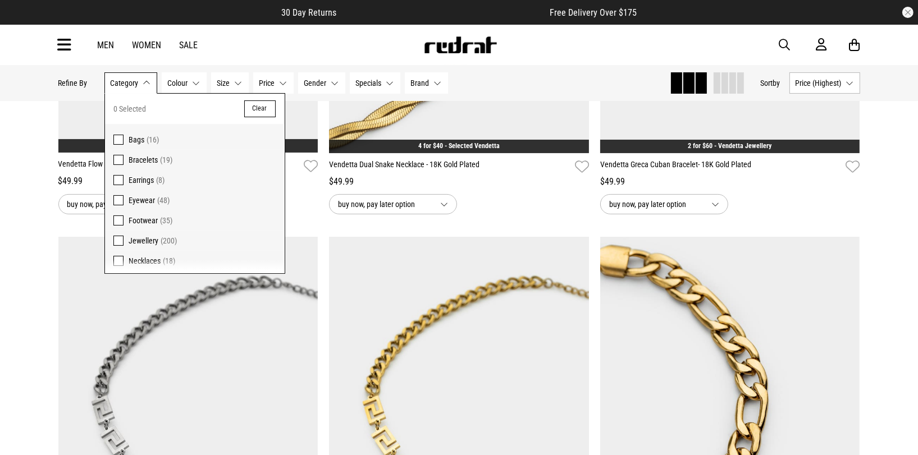
click at [117, 141] on span at bounding box center [118, 140] width 10 height 10
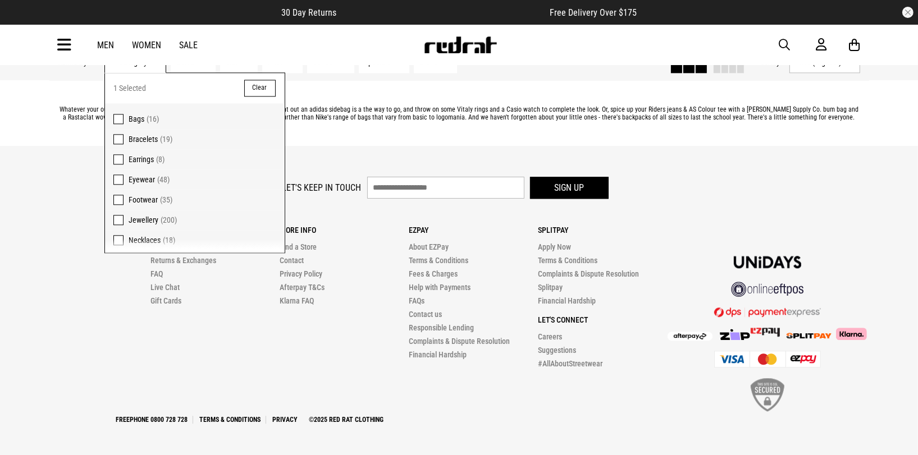
click at [354, 161] on footer "Let's keep in touch Sign up Shopping Online Delivery Returns & Exchanges FAQ Li…" at bounding box center [459, 300] width 918 height 309
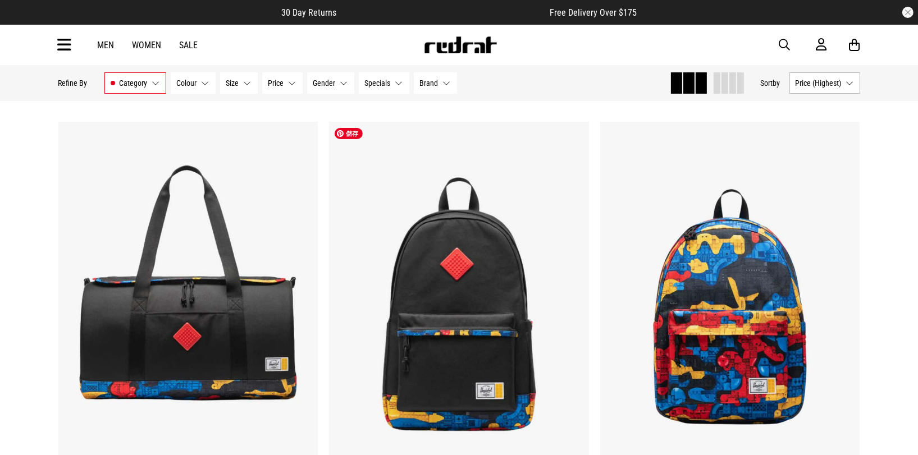
scroll to position [0, 0]
